Goal: Task Accomplishment & Management: Manage account settings

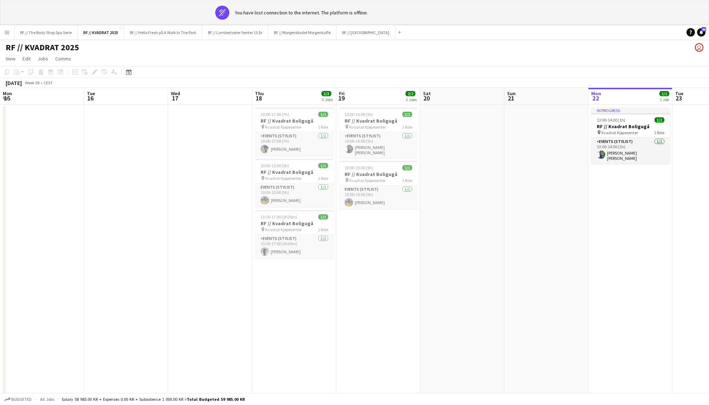
scroll to position [0, 183]
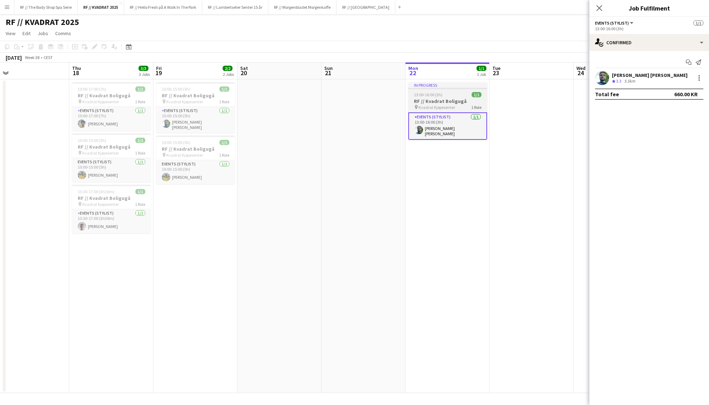
click at [463, 101] on h3 "RF // Kvadrat Boligugå" at bounding box center [447, 101] width 79 height 6
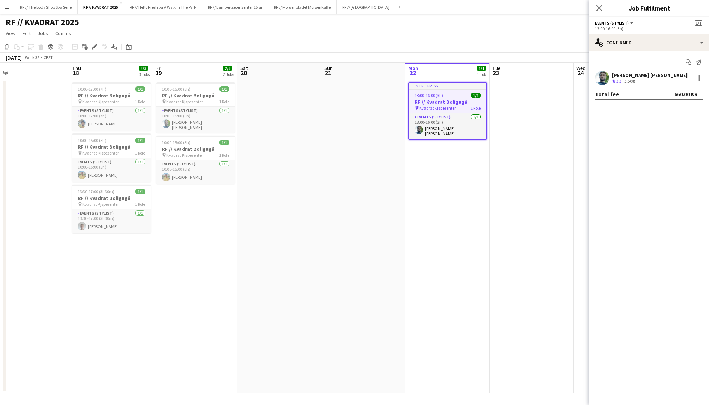
click at [99, 47] on div "Add job Add linked Job Edit Edit linked Job Applicants" at bounding box center [92, 47] width 54 height 8
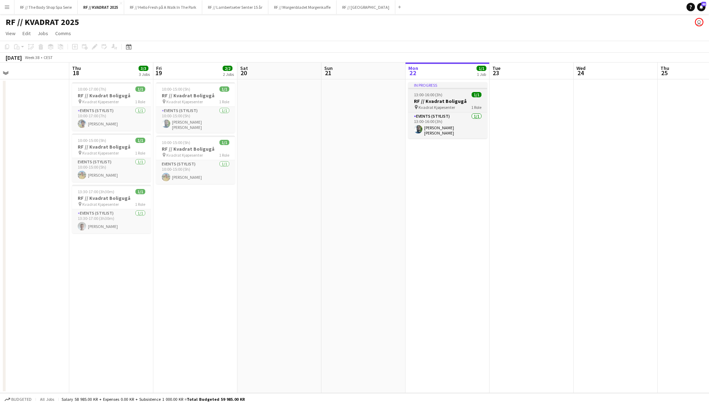
click at [467, 91] on app-job-card "In progress 13:00-16:00 (3h) 1/1 RF // Kvadrat Boligugå pin Kvadrat Kjøpesenter…" at bounding box center [447, 110] width 79 height 56
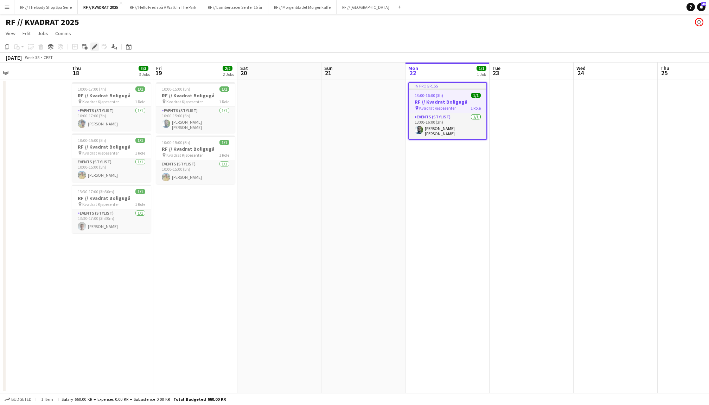
click at [92, 45] on icon "Edit" at bounding box center [95, 47] width 6 height 6
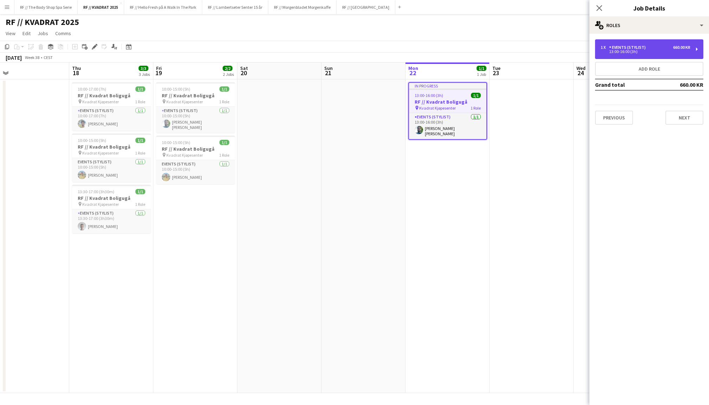
click at [612, 43] on div "1 x Events (Stylist) 660.00 KR 13:00-16:00 (3h)" at bounding box center [649, 49] width 108 height 20
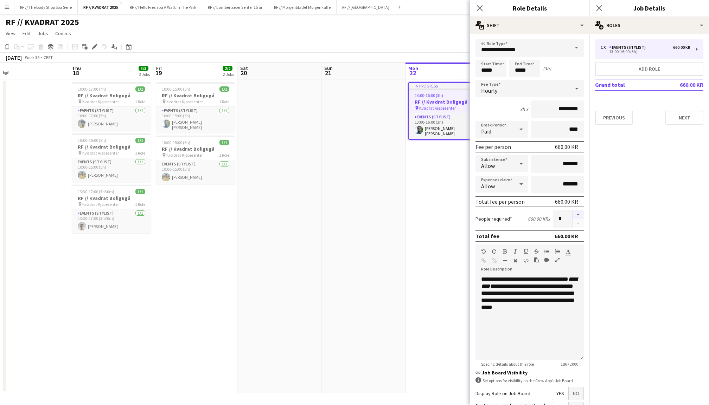
click at [578, 214] on button "button" at bounding box center [577, 214] width 11 height 9
type input "*"
click at [601, 3] on app-icon "Close pop-in" at bounding box center [599, 8] width 10 height 10
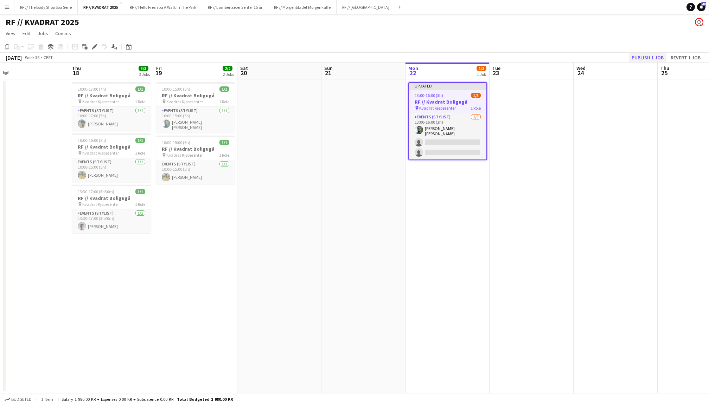
click at [654, 58] on button "Publish 1 job" at bounding box center [648, 57] width 38 height 9
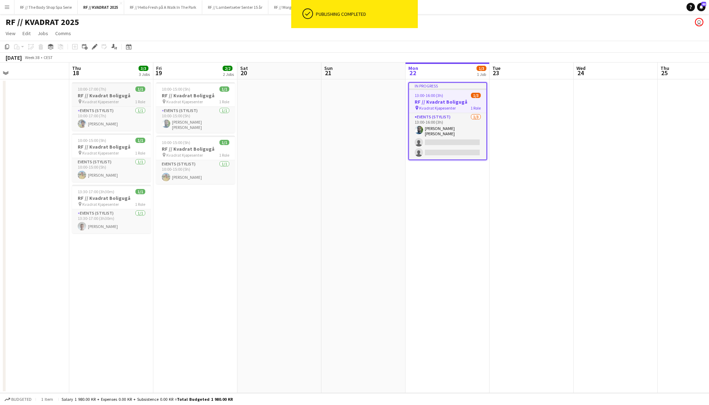
click at [111, 91] on div "10:00-17:00 (7h) 1/1" at bounding box center [111, 88] width 79 height 5
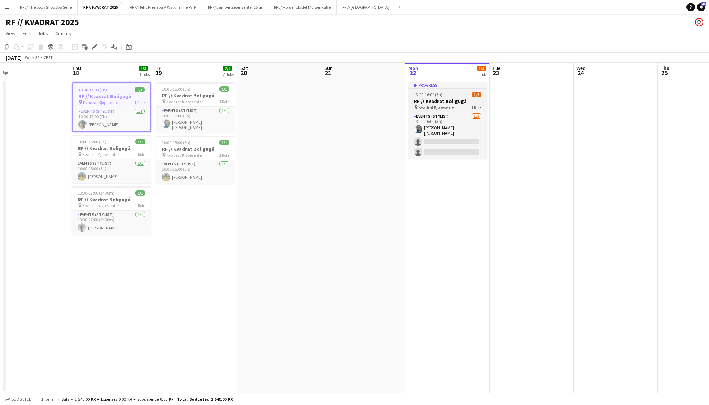
click at [452, 99] on h3 "RF // Kvadrat Boligugå" at bounding box center [447, 101] width 79 height 6
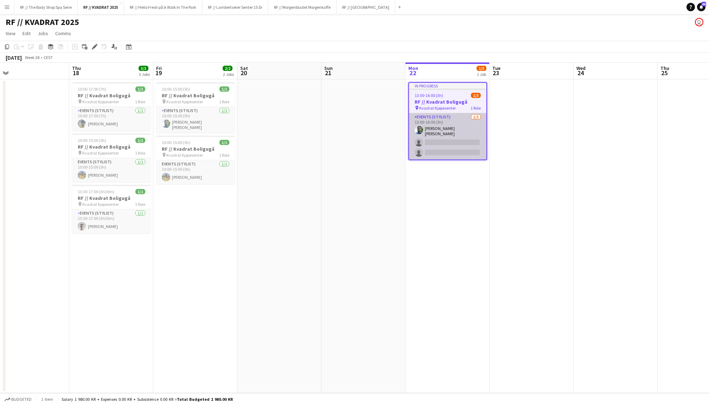
click at [456, 137] on app-card-role "Events (Stylist) [DATE] 13:00-16:00 (3h) [PERSON_NAME] [PERSON_NAME] single-neu…" at bounding box center [447, 136] width 77 height 46
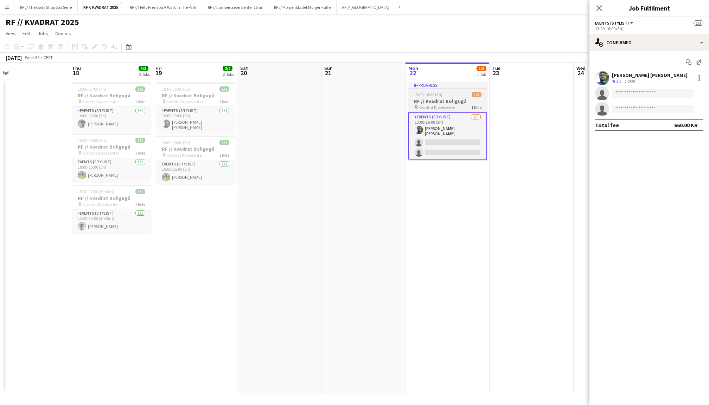
click at [438, 101] on h3 "RF // Kvadrat Boligugå" at bounding box center [447, 101] width 79 height 6
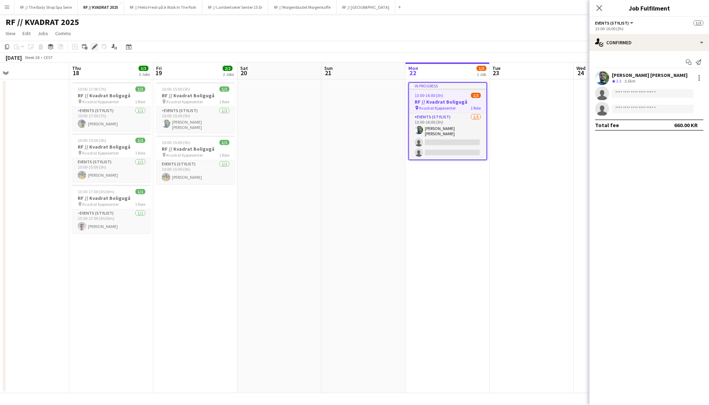
click at [94, 47] on icon at bounding box center [94, 47] width 4 height 4
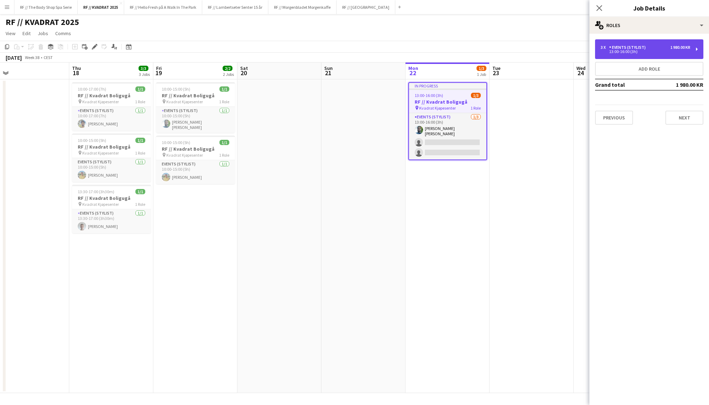
click at [634, 50] on div "3 x Events (Stylist) 1 980.00 KR 13:00-16:00 (3h)" at bounding box center [645, 49] width 90 height 8
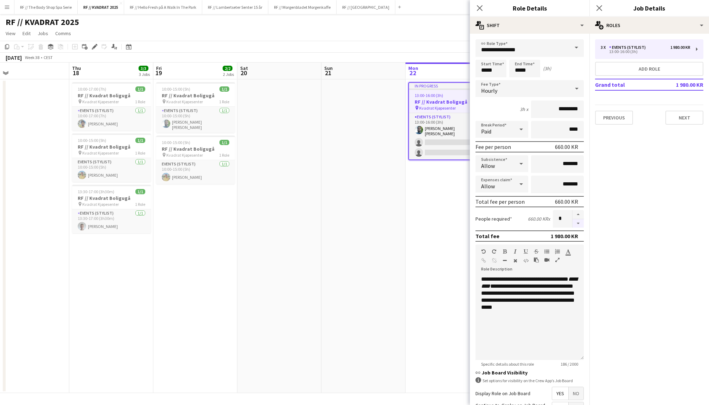
click at [576, 223] on button "button" at bounding box center [577, 223] width 11 height 9
type input "*"
click at [601, 5] on icon "Close pop-in" at bounding box center [599, 8] width 7 height 7
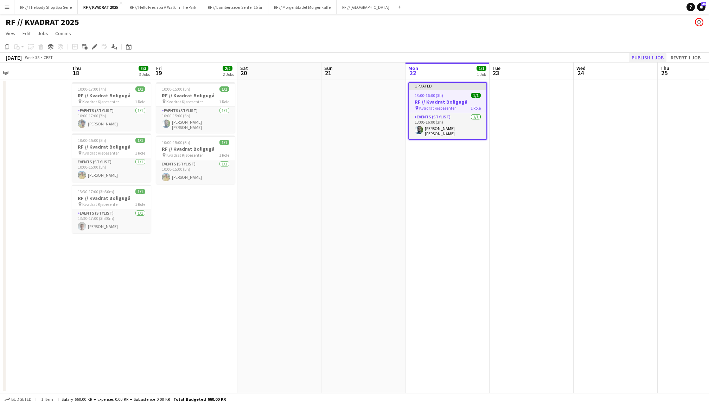
click at [643, 56] on button "Publish 1 job" at bounding box center [648, 57] width 38 height 9
click at [362, 11] on button "RF // Fjordland Close" at bounding box center [365, 7] width 59 height 14
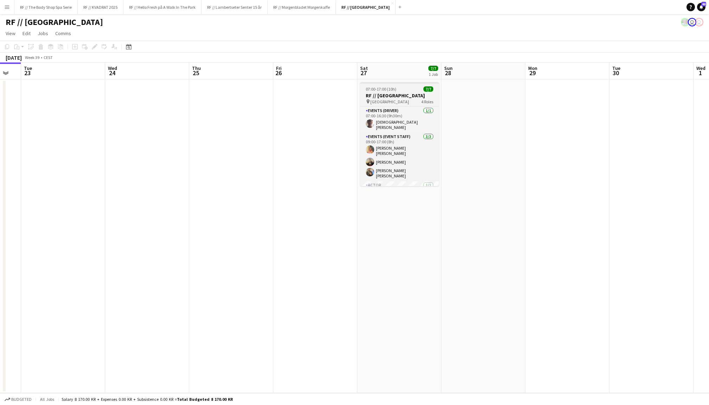
click at [389, 95] on h3 "RF // [GEOGRAPHIC_DATA]" at bounding box center [399, 95] width 79 height 6
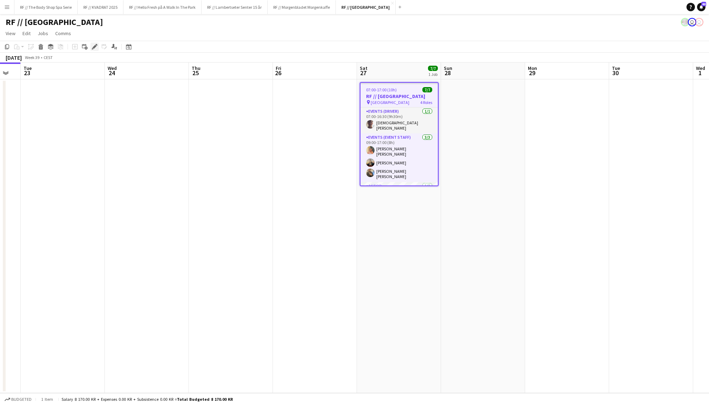
click at [93, 45] on icon "Edit" at bounding box center [95, 47] width 6 height 6
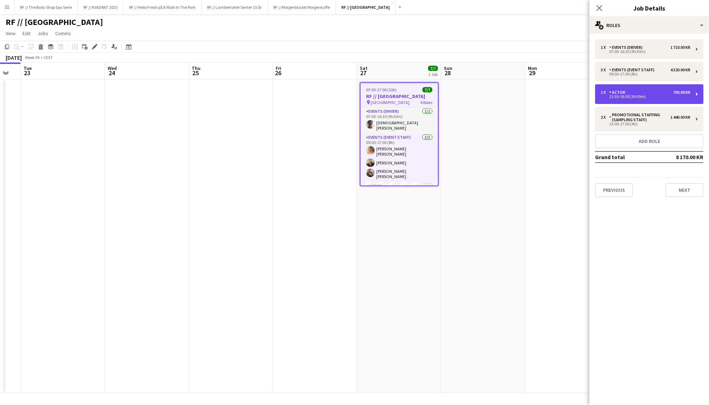
click at [641, 96] on div "12:30-16:00 (3h30m)" at bounding box center [645, 97] width 90 height 4
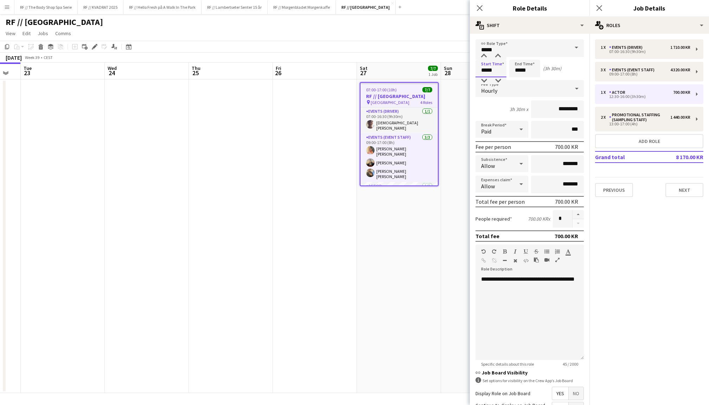
click at [483, 69] on input "*****" at bounding box center [490, 69] width 31 height 18
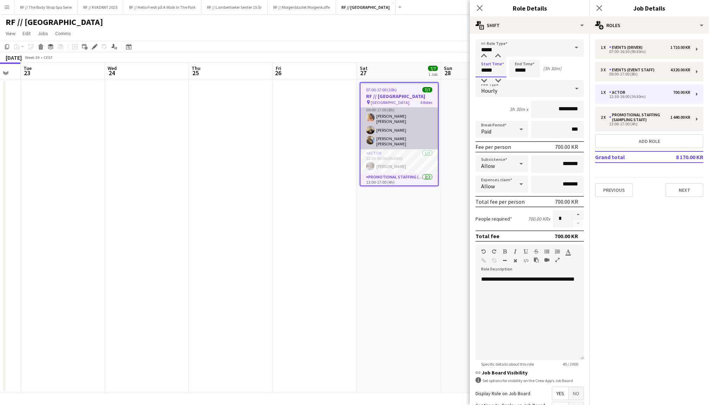
scroll to position [41, 0]
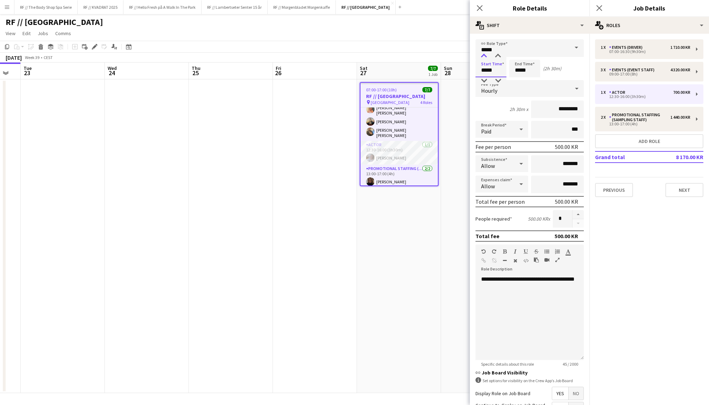
click at [484, 55] on div at bounding box center [484, 56] width 14 height 7
click at [484, 79] on div at bounding box center [484, 80] width 14 height 7
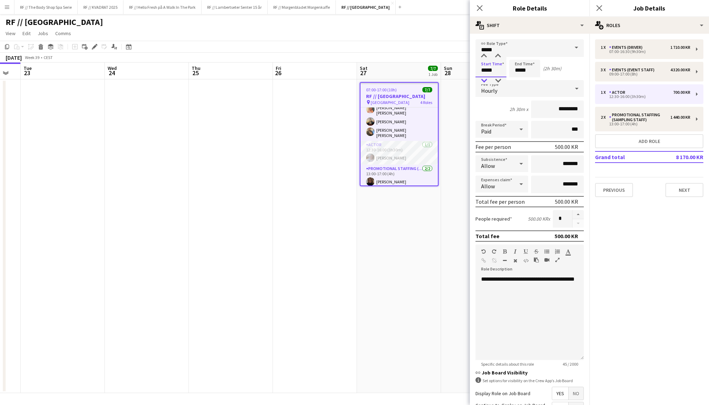
click at [484, 79] on div at bounding box center [484, 80] width 14 height 7
click at [500, 79] on div at bounding box center [498, 80] width 14 height 7
type input "*****"
click at [500, 79] on div at bounding box center [498, 80] width 14 height 7
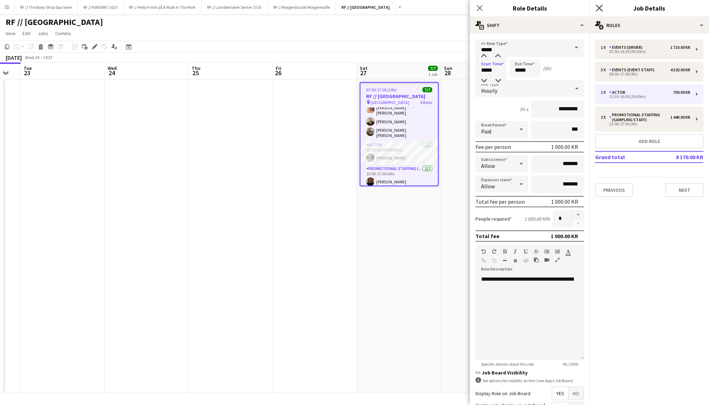
click at [602, 8] on icon "Close pop-in" at bounding box center [599, 8] width 7 height 7
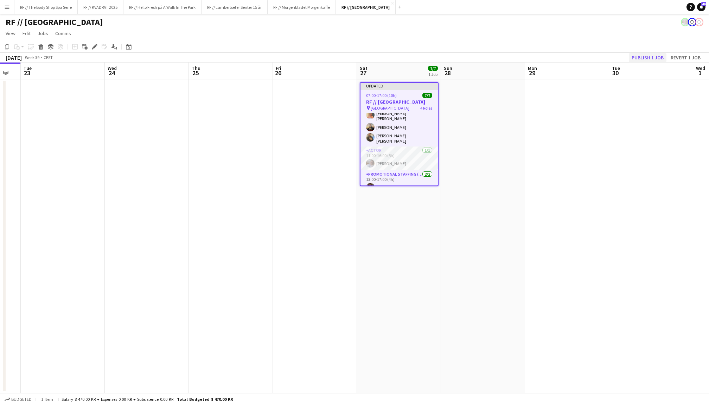
click at [648, 53] on button "Publish 1 job" at bounding box center [648, 57] width 38 height 9
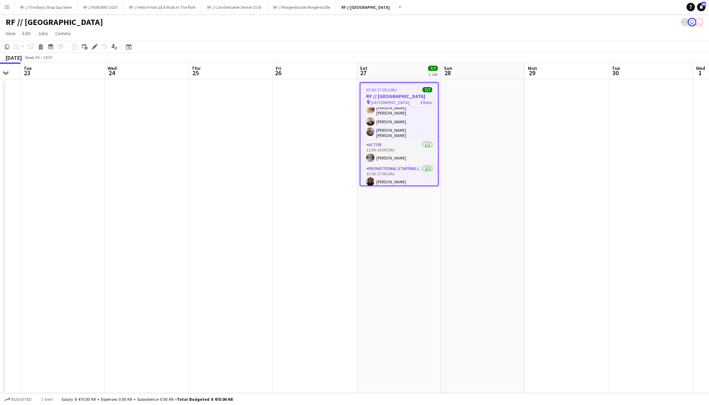
click at [474, 172] on app-date-cell at bounding box center [483, 236] width 84 height 314
